Goal: Task Accomplishment & Management: Manage account settings

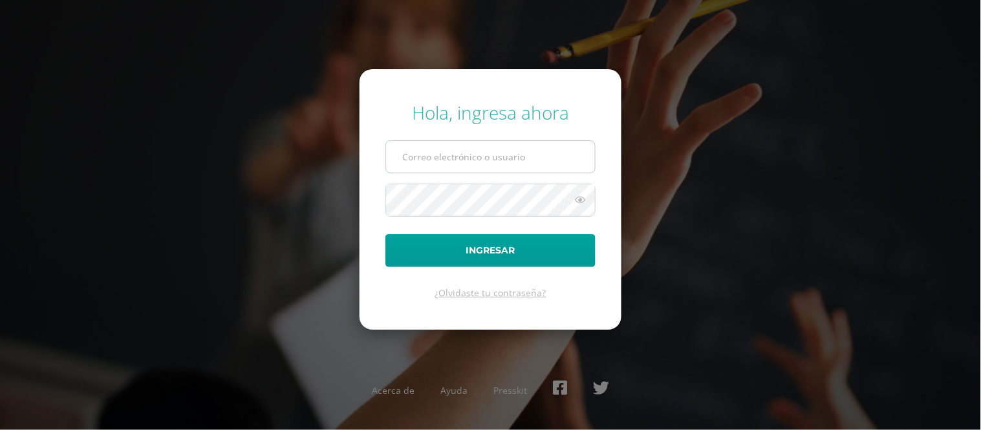
click at [446, 162] on input "text" at bounding box center [490, 157] width 209 height 32
type input "[EMAIL_ADDRESS][DOMAIN_NAME]"
click at [385, 234] on button "Ingresar" at bounding box center [490, 250] width 210 height 33
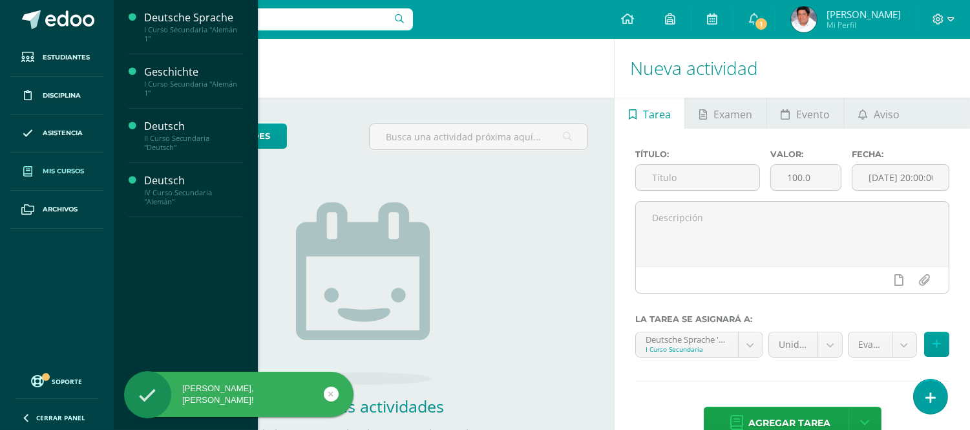
click at [62, 171] on span "Mis cursos" at bounding box center [63, 171] width 41 height 10
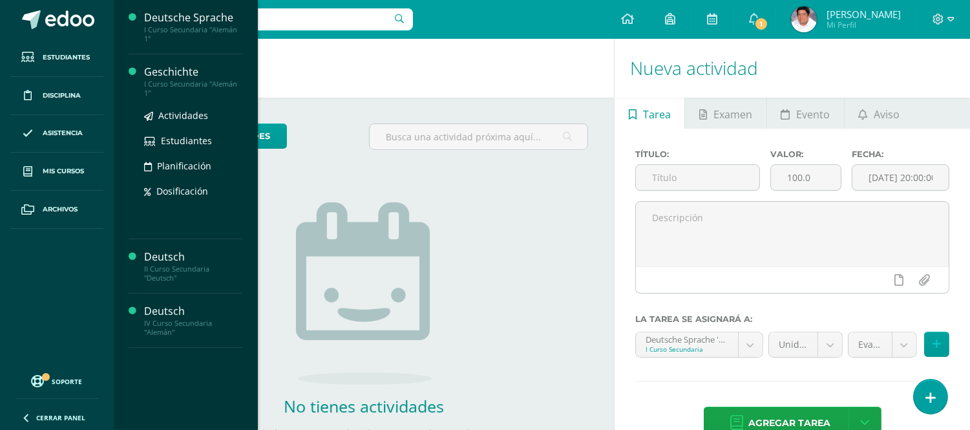
click at [182, 74] on div "Geschichte" at bounding box center [193, 72] width 98 height 15
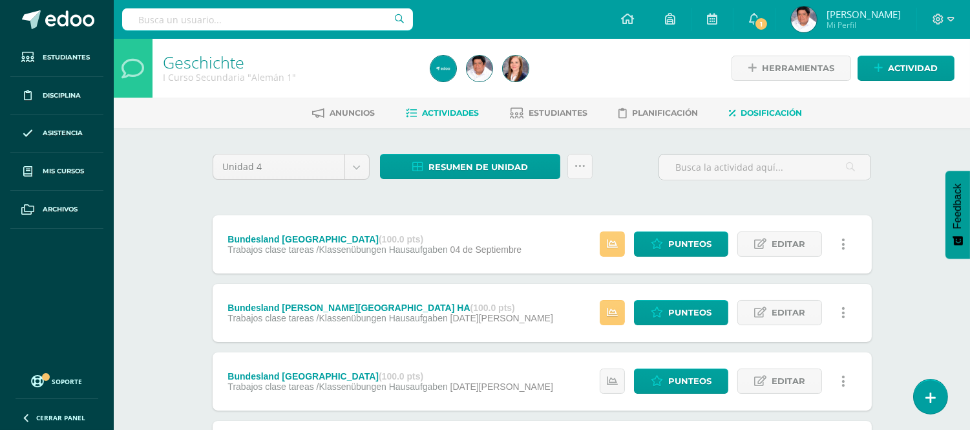
click at [781, 114] on span "Dosificación" at bounding box center [771, 113] width 61 height 10
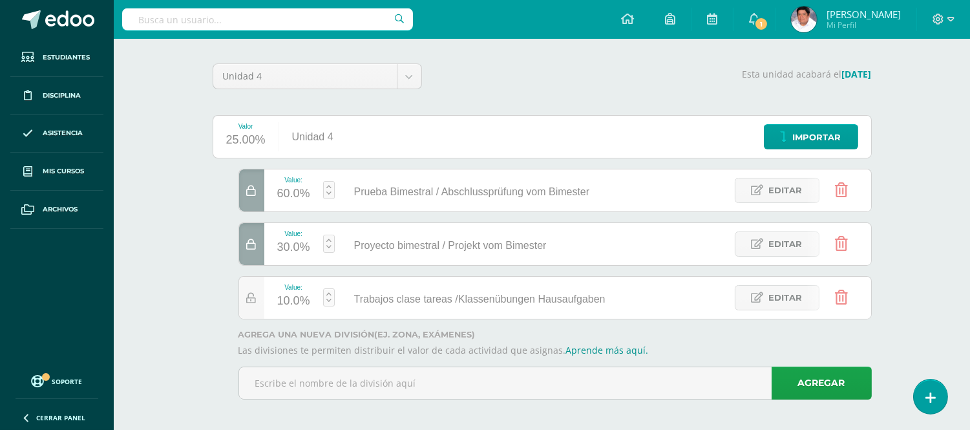
scroll to position [96, 0]
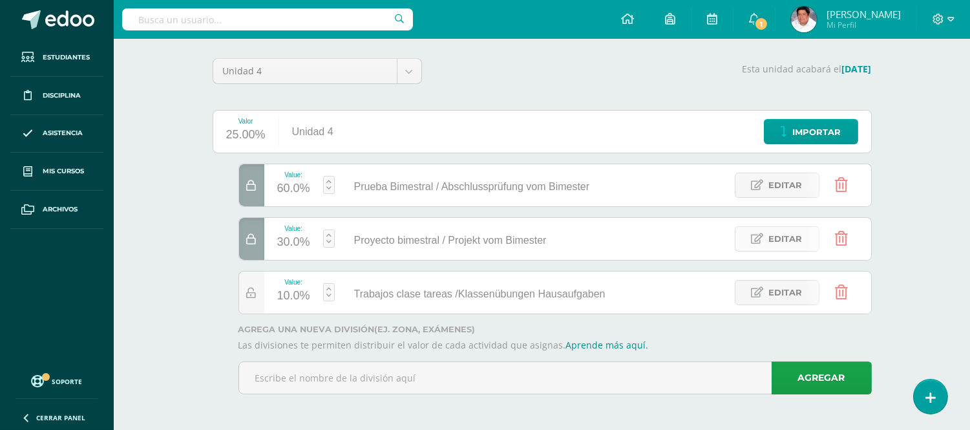
click at [790, 240] on span "Editar" at bounding box center [786, 239] width 34 height 24
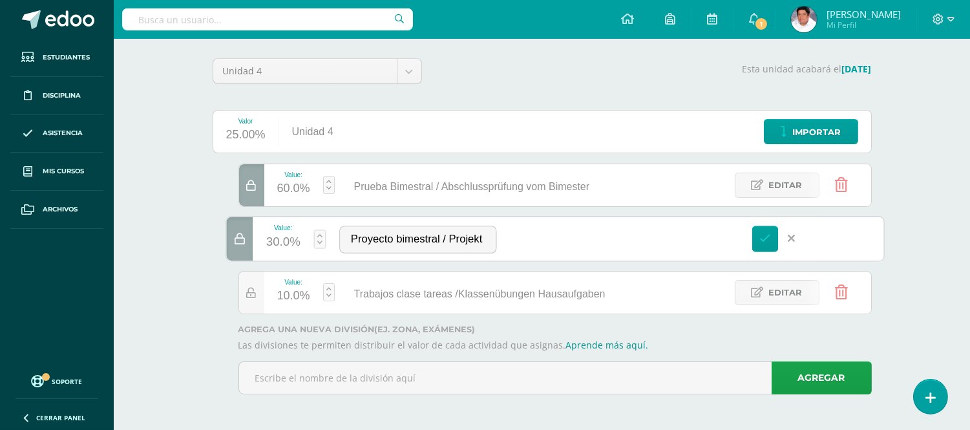
click at [276, 239] on div "30.0%" at bounding box center [283, 242] width 34 height 21
type input "10"
click at [786, 294] on span "Editar" at bounding box center [786, 293] width 34 height 24
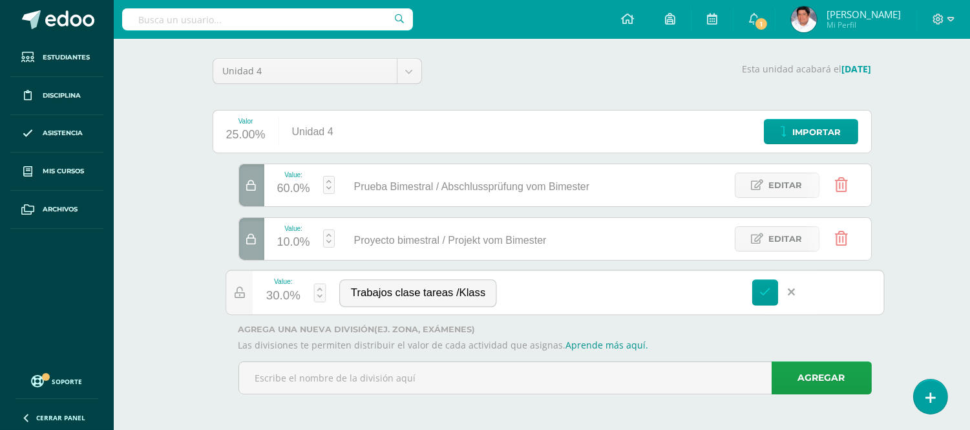
click at [279, 295] on div "30.0%" at bounding box center [283, 296] width 34 height 21
click at [277, 294] on div "30.0%" at bounding box center [283, 296] width 34 height 21
click at [283, 288] on div "30.0%" at bounding box center [283, 296] width 34 height 21
click at [765, 290] on icon at bounding box center [766, 292] width 12 height 12
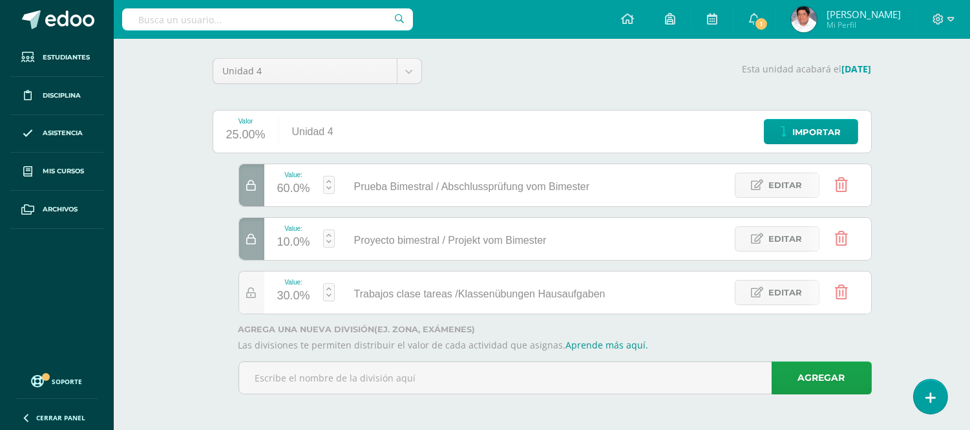
click at [282, 289] on div "30.0%" at bounding box center [293, 296] width 33 height 21
click at [378, 255] on link "Guardar" at bounding box center [398, 257] width 89 height 17
type input "30"
click at [254, 178] on div at bounding box center [251, 185] width 25 height 42
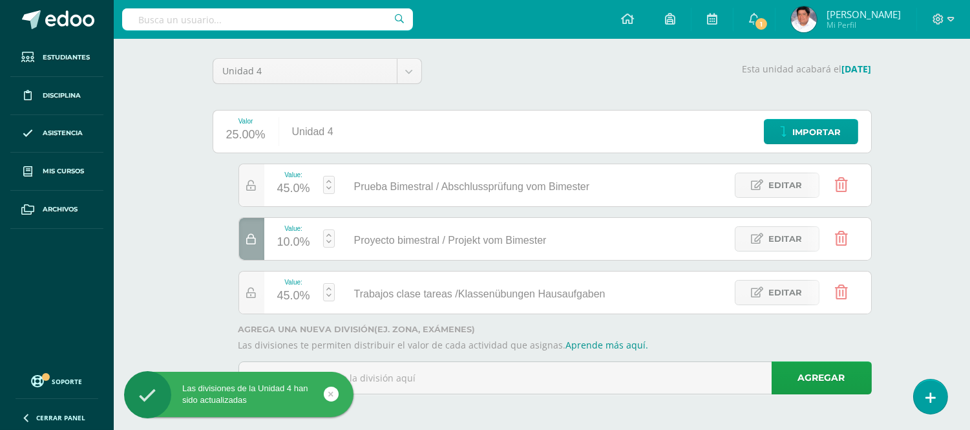
click at [253, 234] on icon at bounding box center [252, 239] width 10 height 11
click at [293, 237] on div "33.3%" at bounding box center [293, 242] width 33 height 21
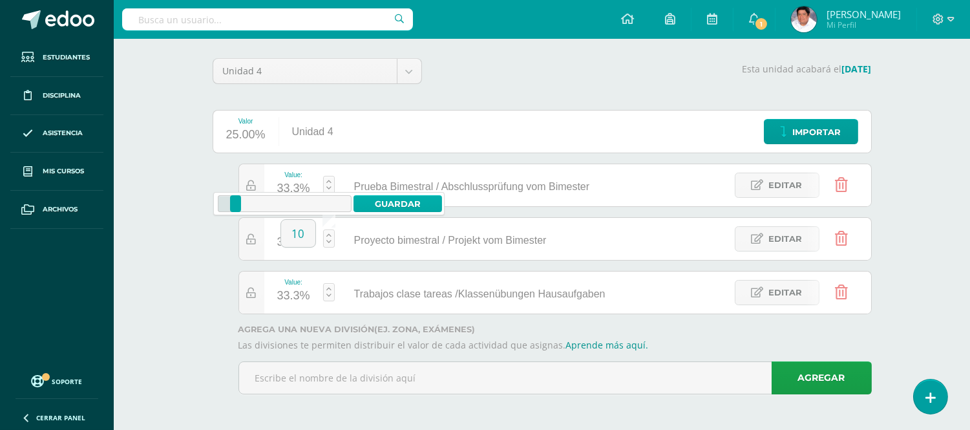
type input "10"
click at [403, 204] on link "Guardar" at bounding box center [398, 203] width 89 height 17
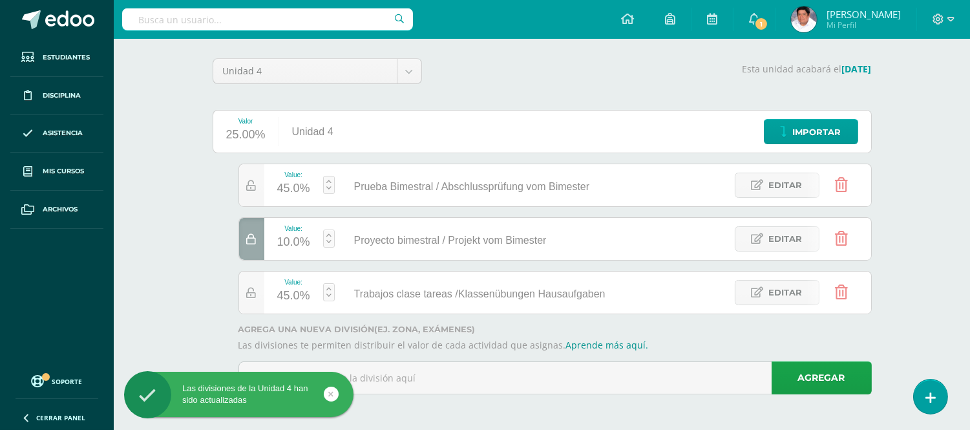
click at [286, 186] on div "45.0%" at bounding box center [293, 188] width 33 height 21
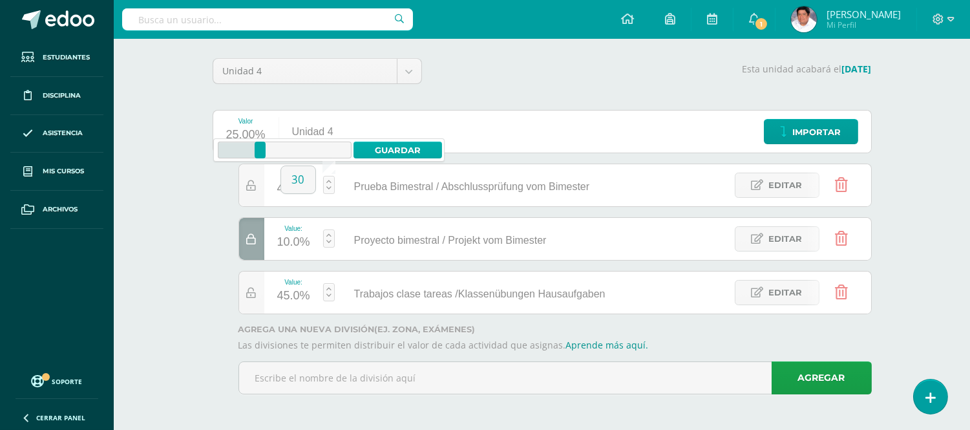
type input "30"
click at [402, 142] on link "Guardar" at bounding box center [398, 150] width 89 height 17
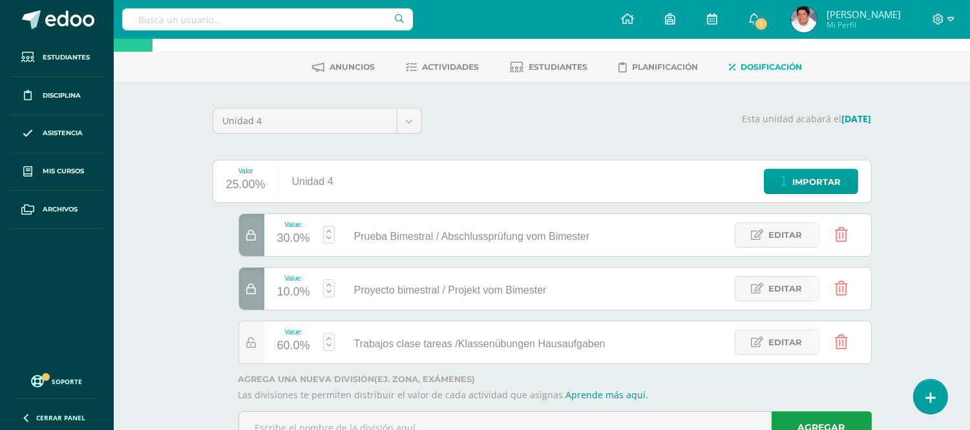
scroll to position [0, 0]
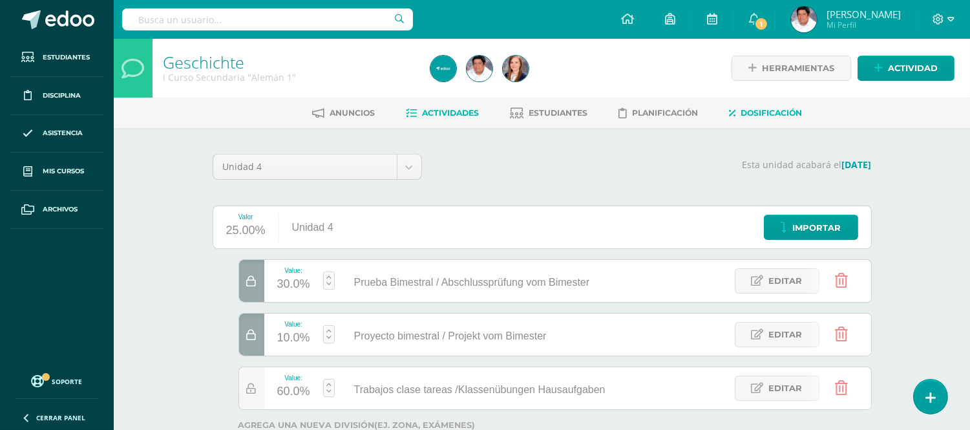
click at [445, 108] on span "Actividades" at bounding box center [451, 113] width 57 height 10
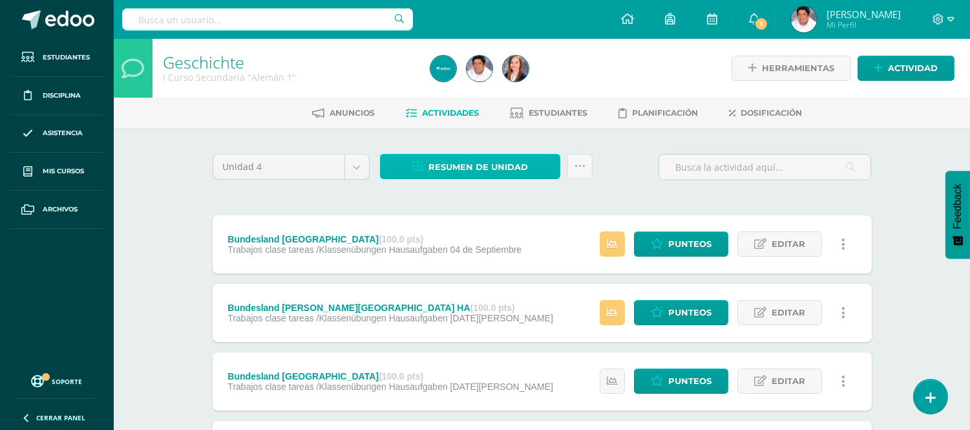
click at [450, 164] on span "Resumen de unidad" at bounding box center [479, 167] width 100 height 24
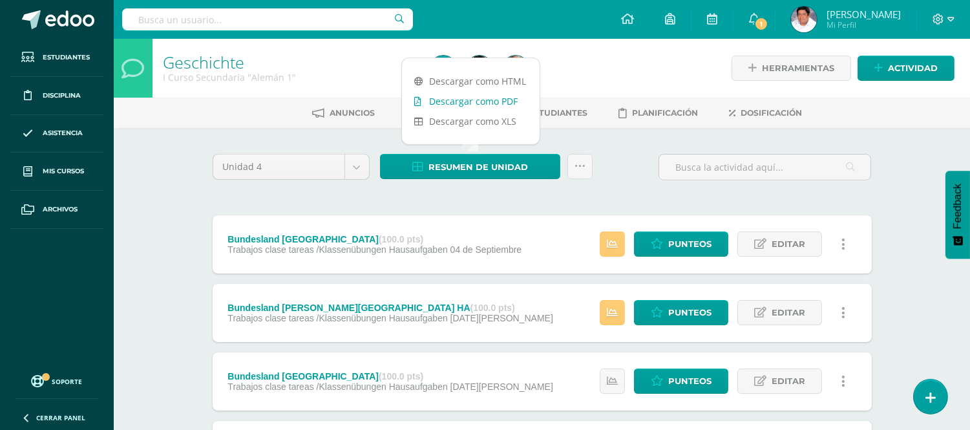
click at [456, 100] on link "Descargar como PDF" at bounding box center [471, 101] width 138 height 20
click at [636, 176] on div "Unidad 4 Unidad 1 Unidad 2 Unidad 3 Unidad 4 Resumen de unidad Subir actividade…" at bounding box center [542, 172] width 670 height 37
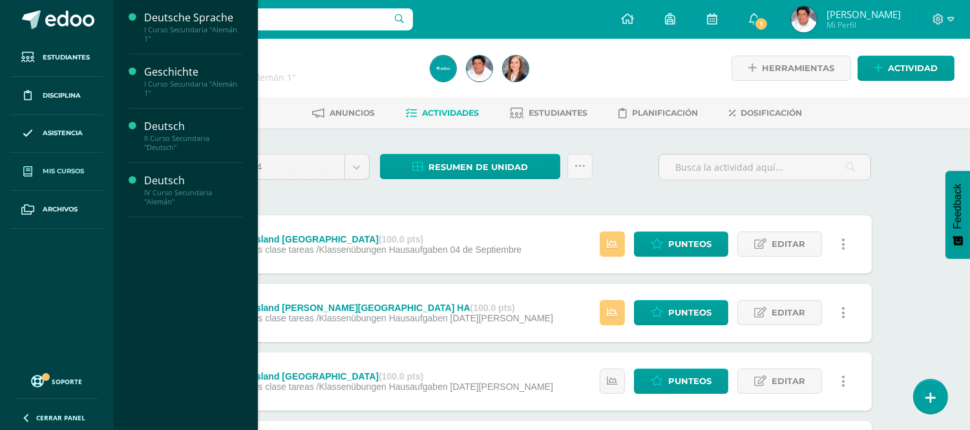
click at [65, 166] on span "Mis cursos" at bounding box center [63, 171] width 41 height 10
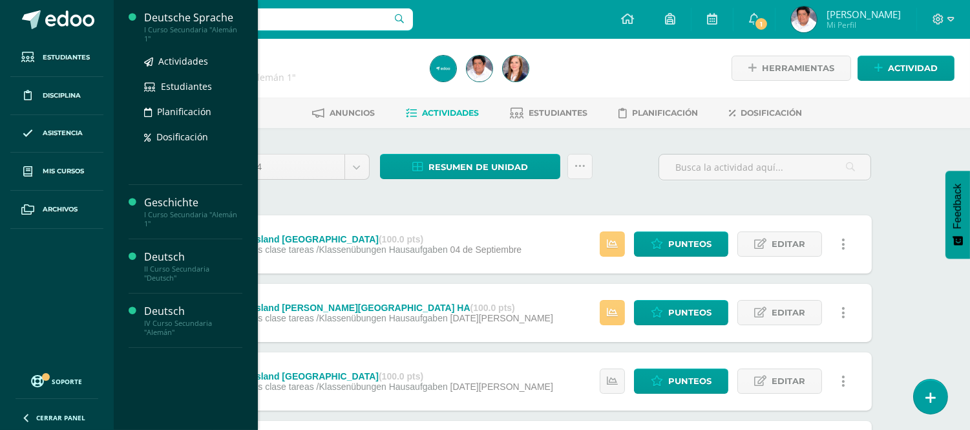
click at [184, 21] on div "Deutsche Sprache" at bounding box center [193, 17] width 98 height 15
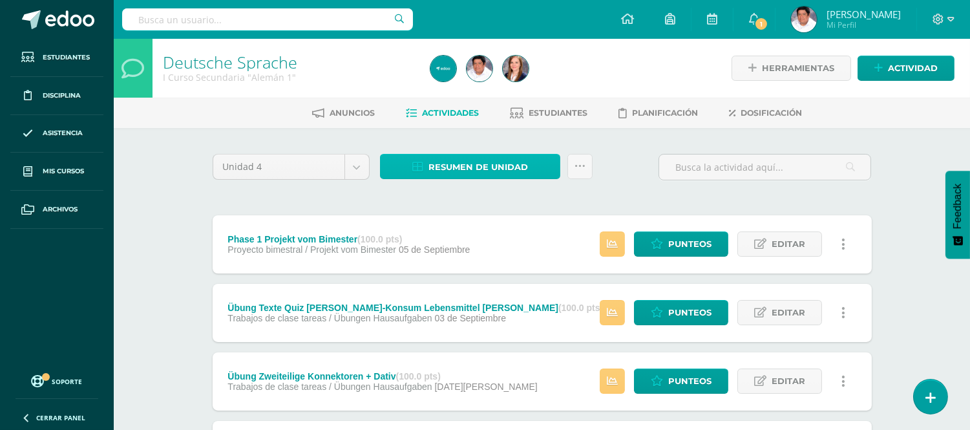
click at [443, 164] on span "Resumen de unidad" at bounding box center [479, 167] width 100 height 24
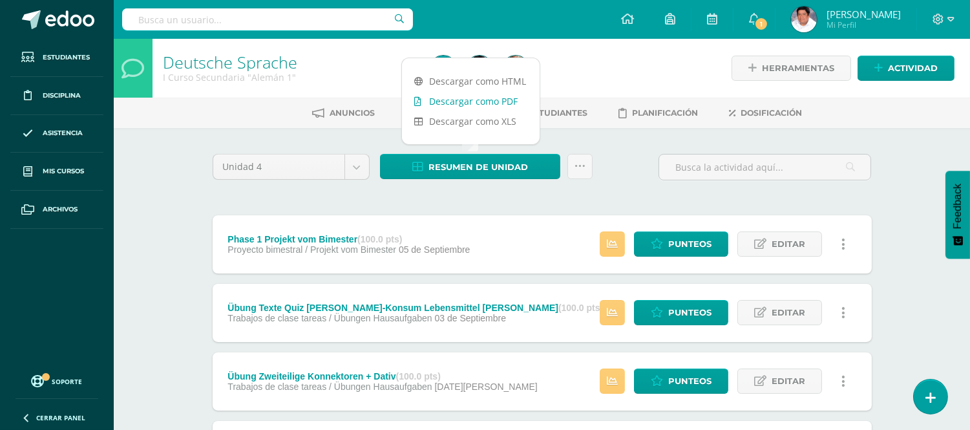
click at [500, 104] on link "Descargar como PDF" at bounding box center [471, 101] width 138 height 20
